Goal: Navigation & Orientation: Go to known website

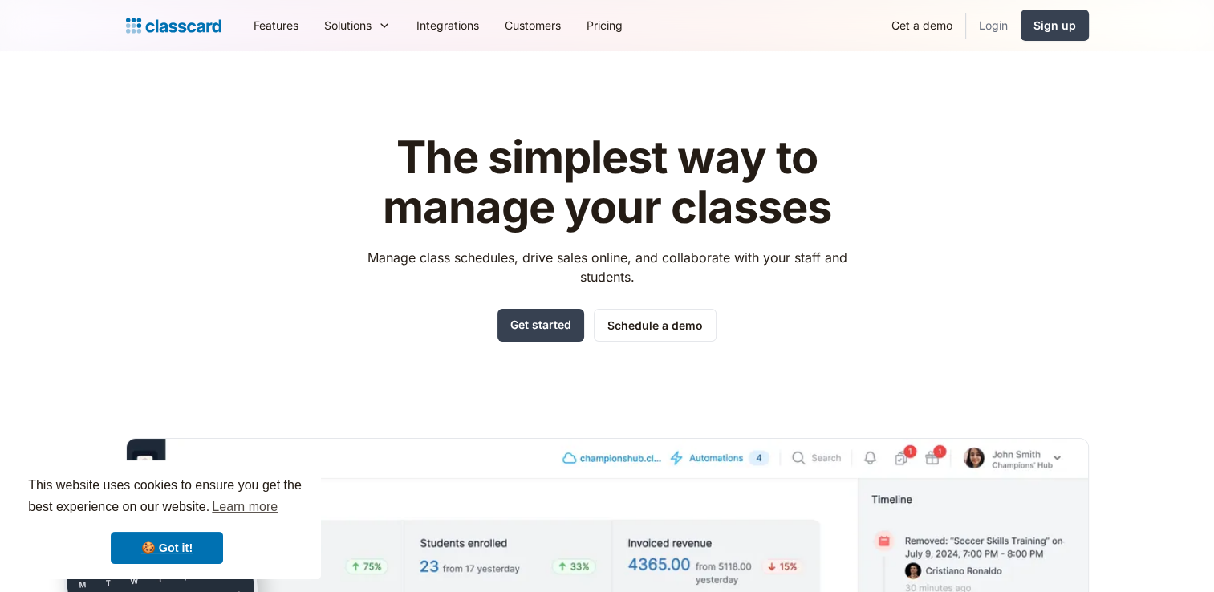
click at [991, 20] on link "Login" at bounding box center [993, 25] width 55 height 36
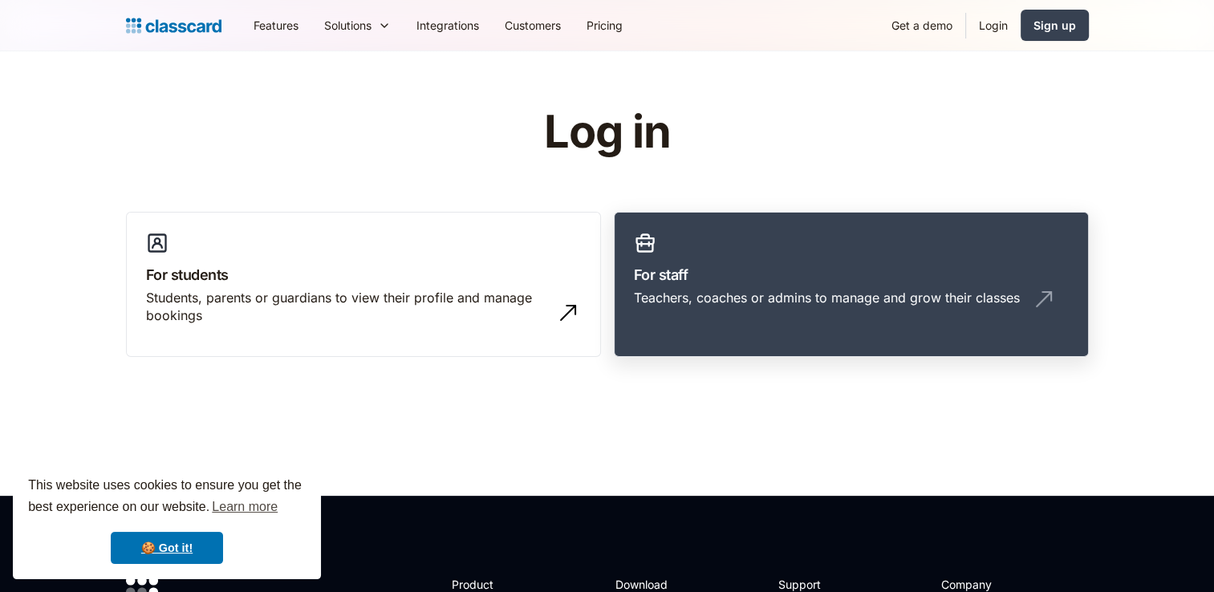
click at [715, 268] on h3 "For staff" at bounding box center [851, 275] width 435 height 22
